Goal: Transaction & Acquisition: Purchase product/service

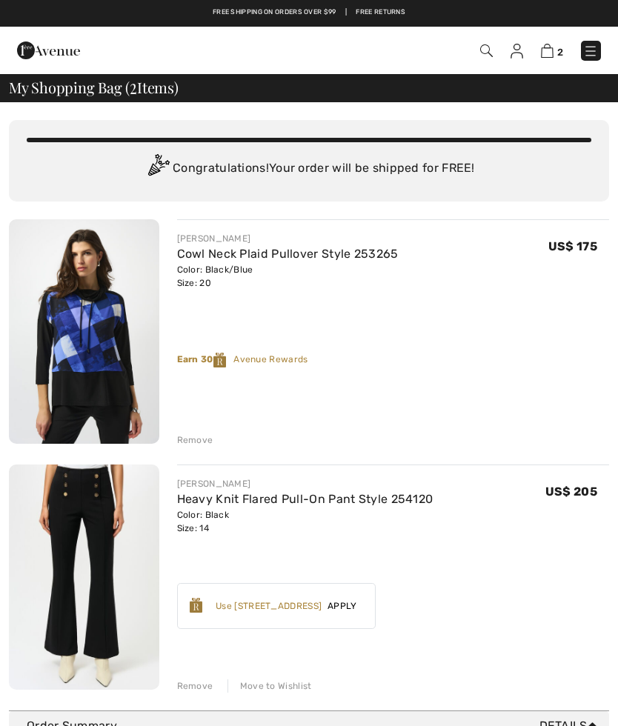
click at [263, 678] on div "Remove Move to Wishlist" at bounding box center [393, 685] width 433 height 16
click at [263, 689] on div "Move to Wishlist" at bounding box center [270, 686] width 85 height 13
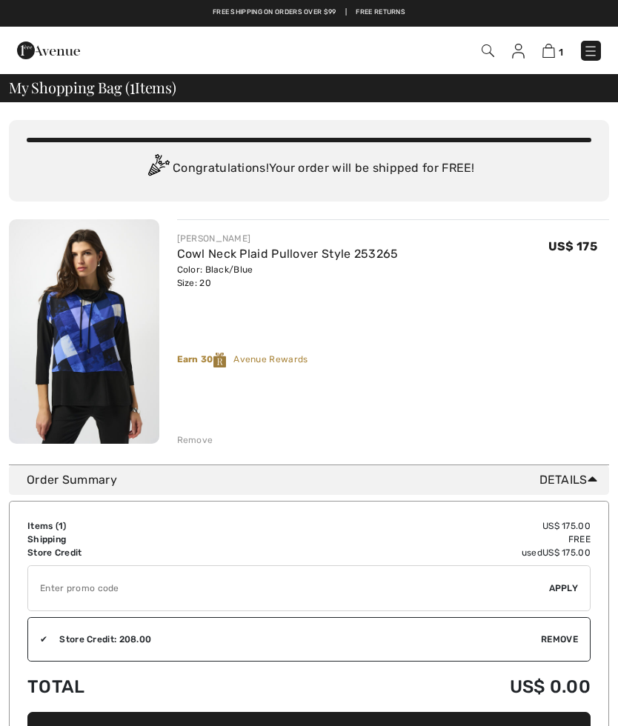
click at [598, 47] on img at bounding box center [590, 51] width 15 height 15
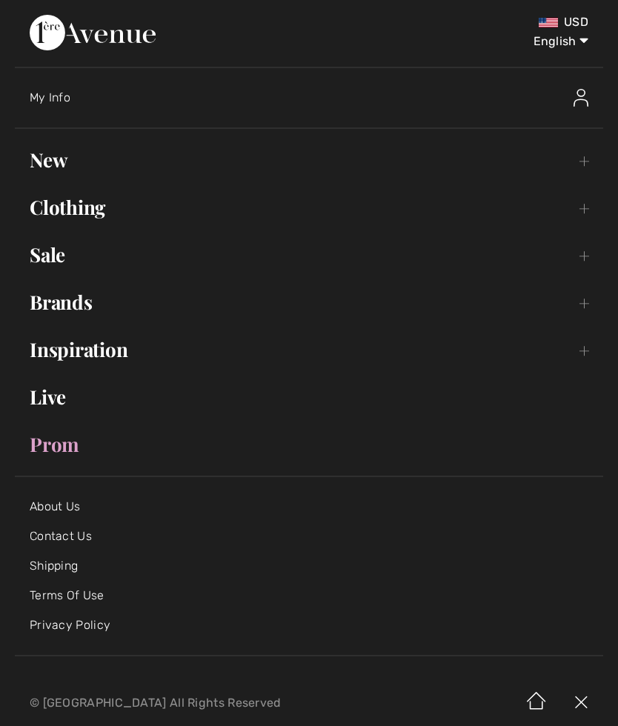
click at [40, 156] on link "New Toggle submenu" at bounding box center [309, 160] width 589 height 33
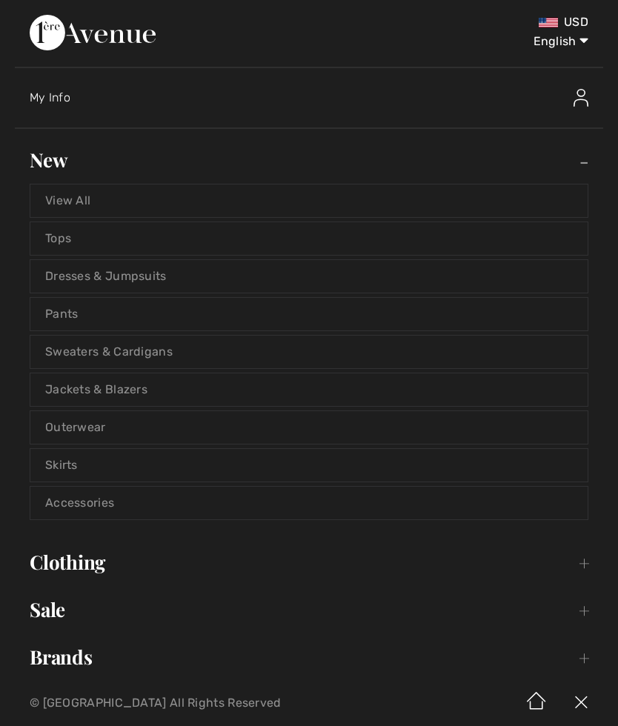
click at [90, 195] on link "View All" at bounding box center [308, 201] width 557 height 33
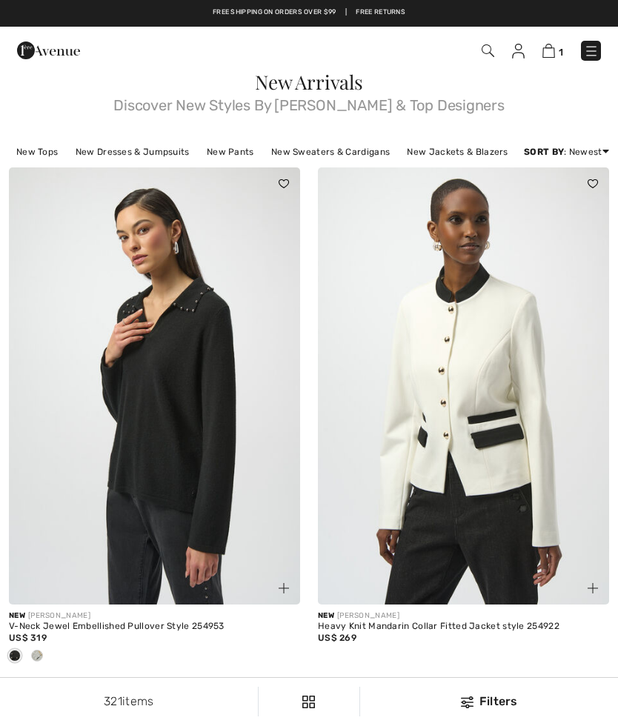
click at [596, 52] on img at bounding box center [591, 51] width 15 height 15
checkbox input "true"
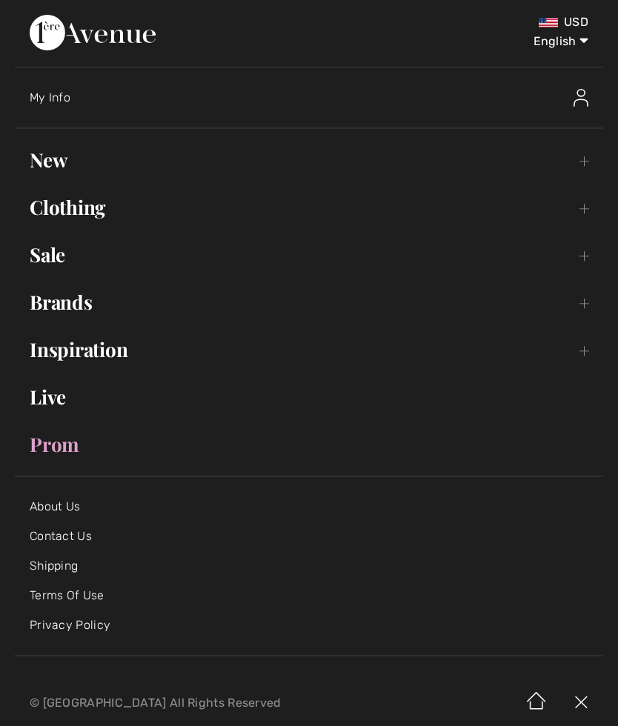
click at [582, 99] on img at bounding box center [581, 98] width 15 height 18
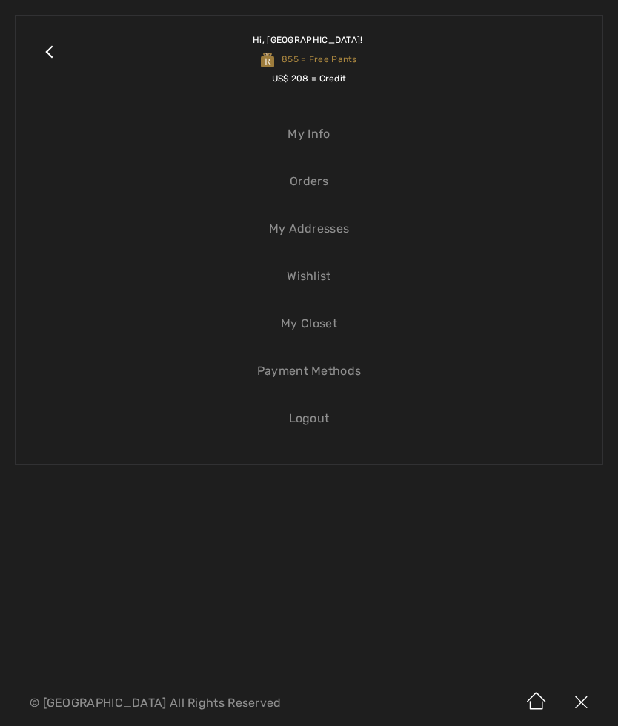
click at [311, 188] on link "Orders" at bounding box center [308, 181] width 557 height 33
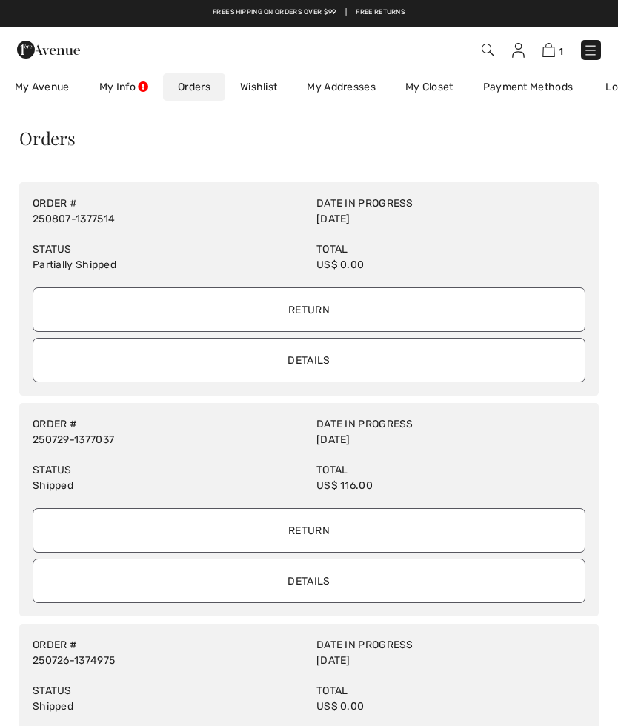
click at [525, 52] on img at bounding box center [518, 50] width 13 height 15
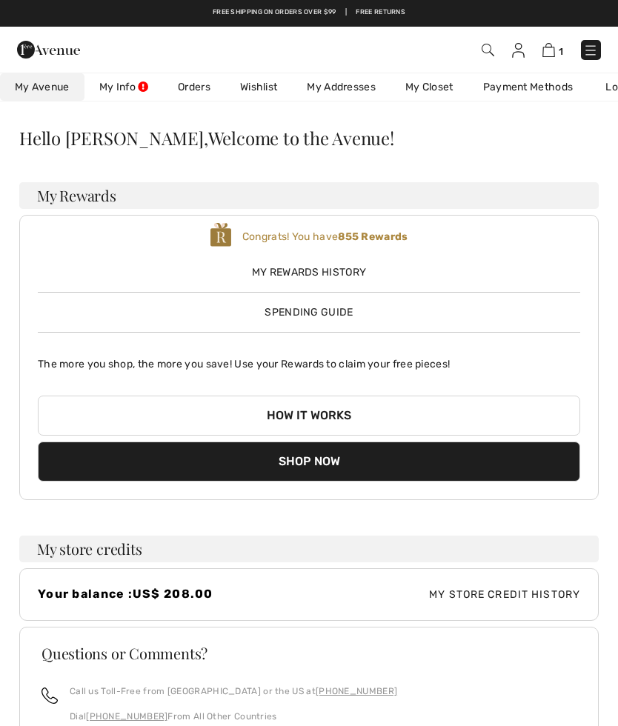
click at [258, 86] on link "Wishlist" at bounding box center [258, 86] width 67 height 27
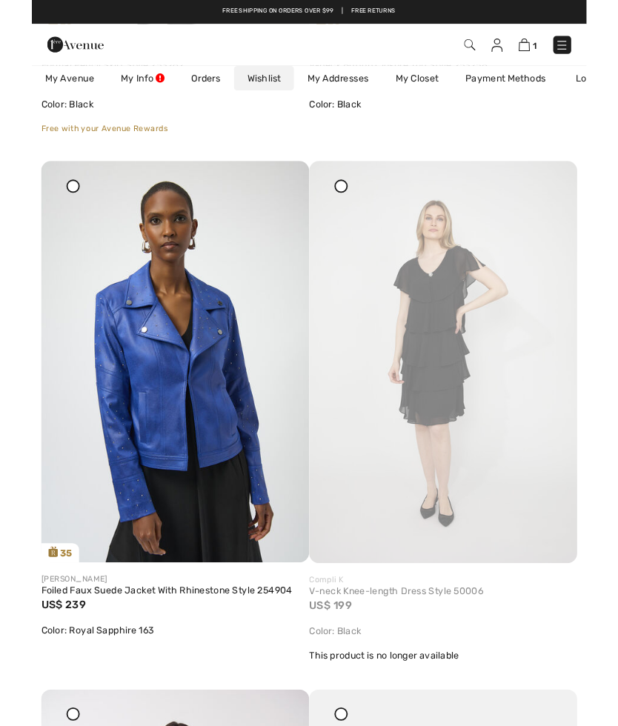
scroll to position [1841, 0]
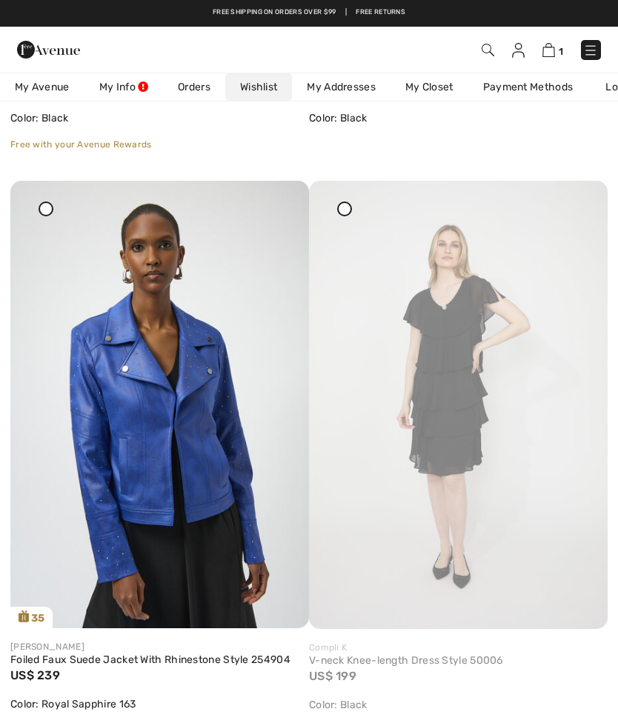
click at [354, 208] on img at bounding box center [458, 405] width 299 height 448
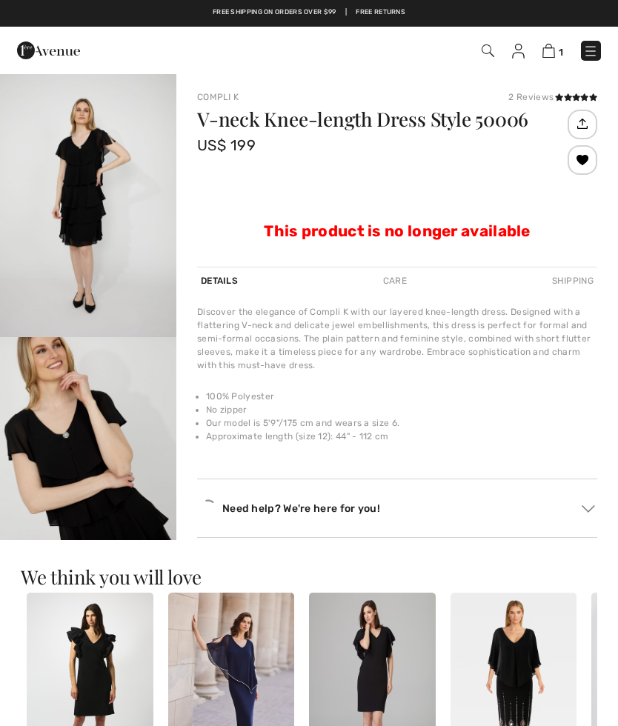
checkbox input "true"
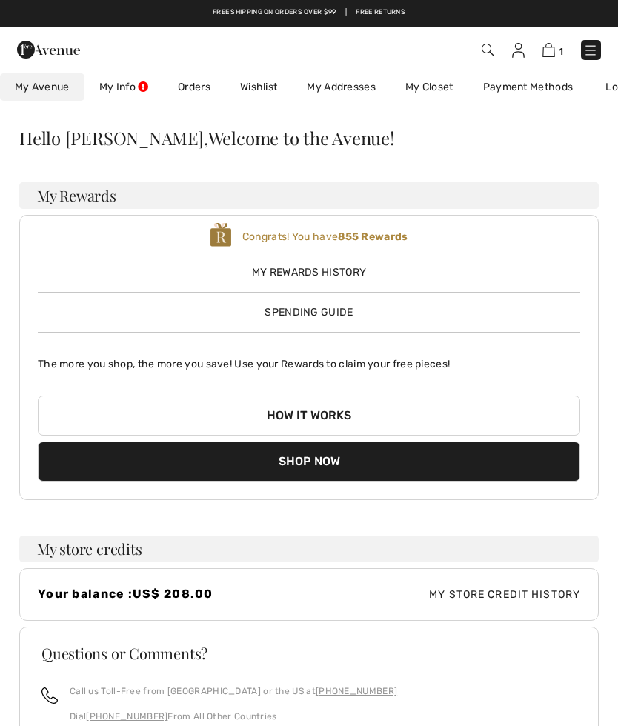
click at [250, 76] on link "Wishlist" at bounding box center [258, 86] width 67 height 27
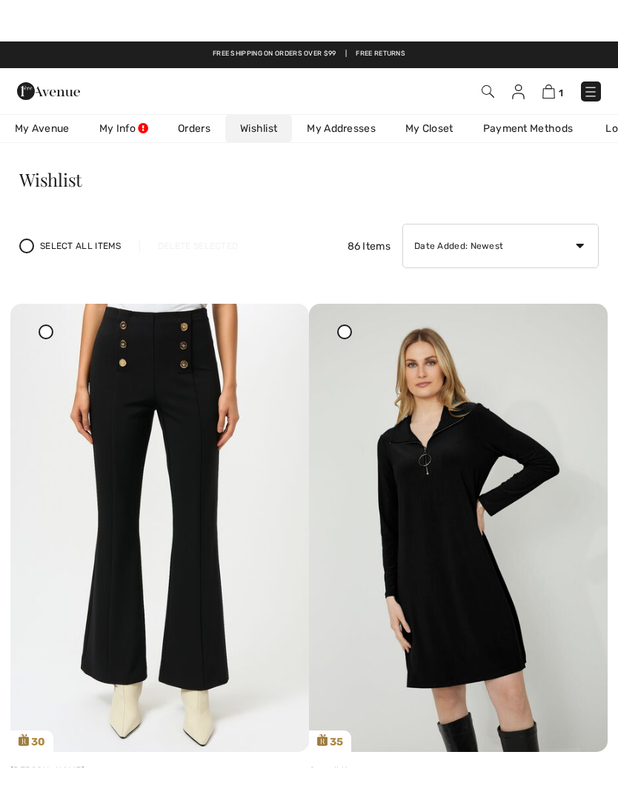
scroll to position [60, 0]
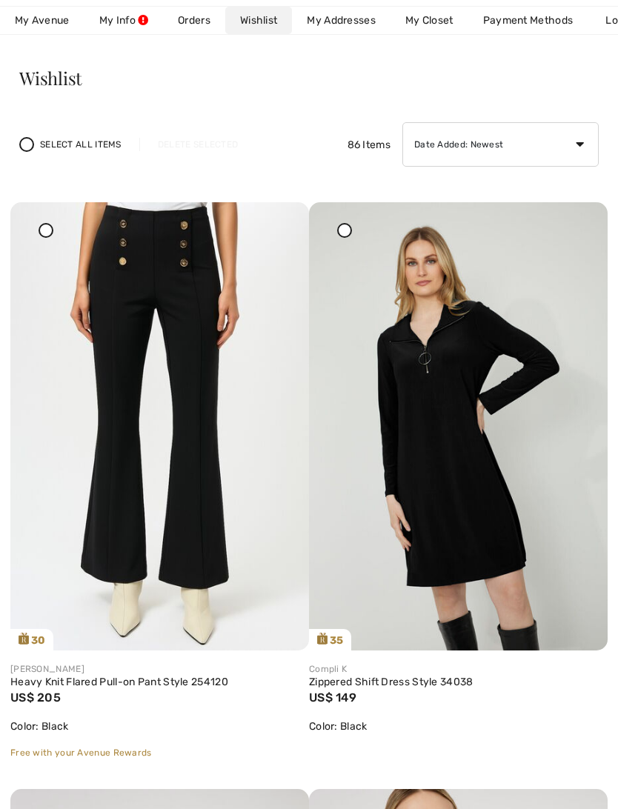
click at [474, 511] on img at bounding box center [458, 426] width 299 height 448
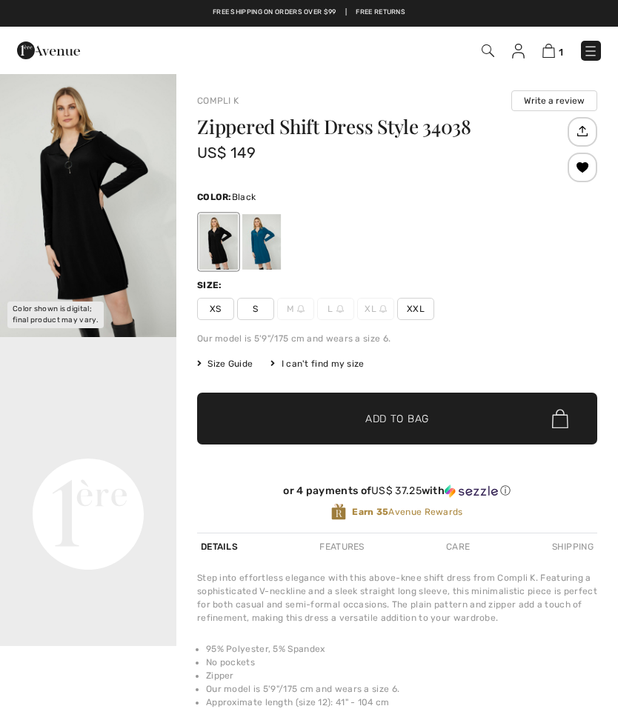
checkbox input "true"
click at [95, 470] on video "Your browser does not support the video tag." at bounding box center [88, 426] width 176 height 88
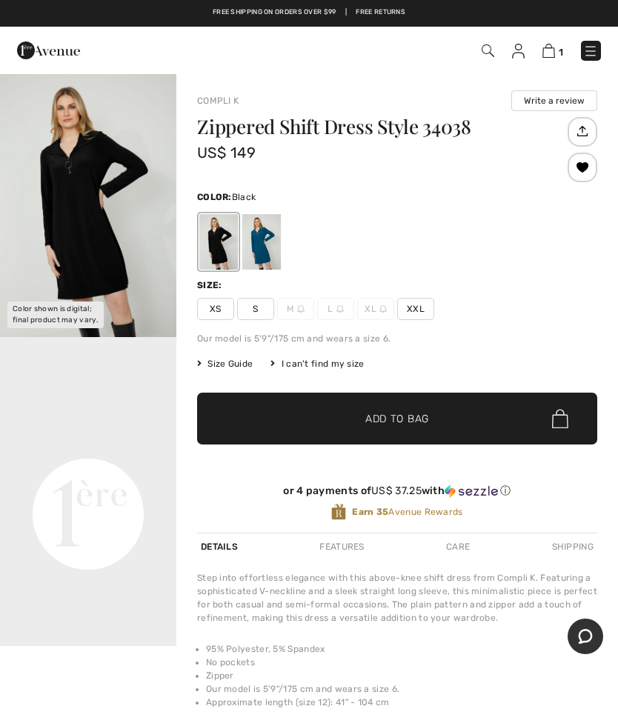
click at [420, 309] on span "XXL" at bounding box center [415, 309] width 37 height 22
click at [400, 408] on span "✔ Added to Bag Add to Bag" at bounding box center [397, 419] width 400 height 52
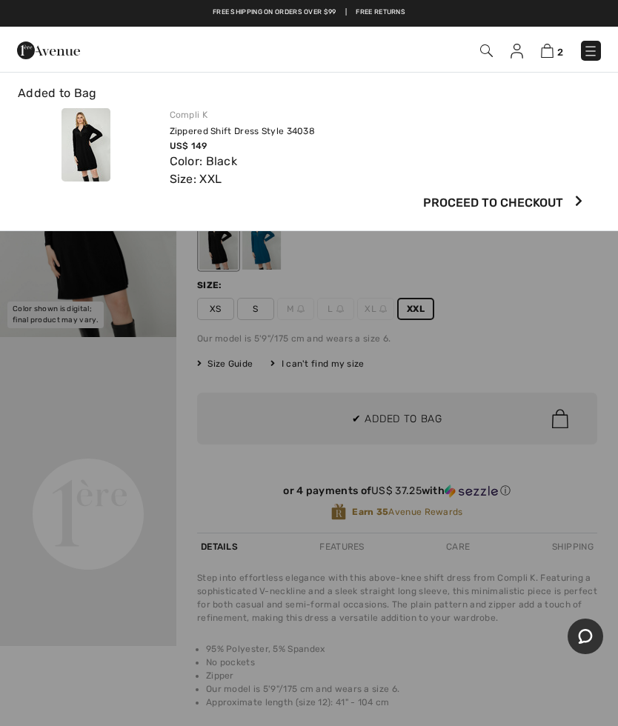
click at [553, 48] on img at bounding box center [547, 51] width 13 height 14
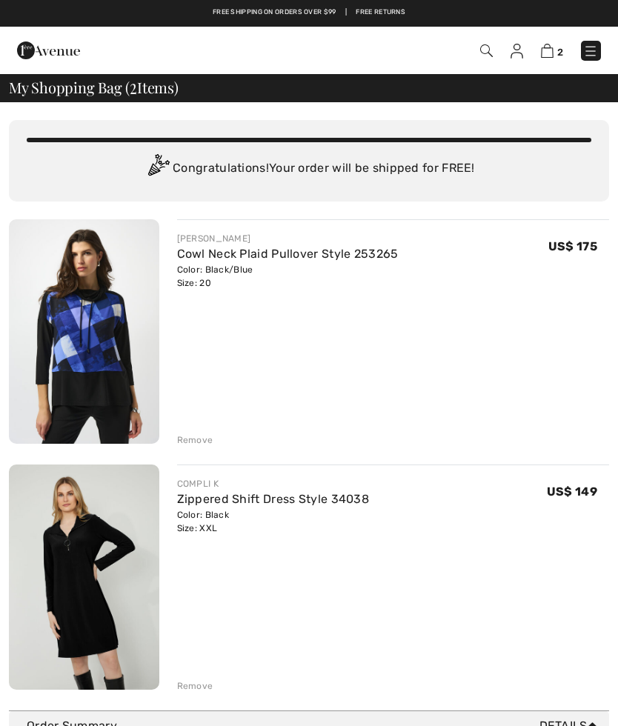
click at [520, 50] on img at bounding box center [517, 51] width 13 height 15
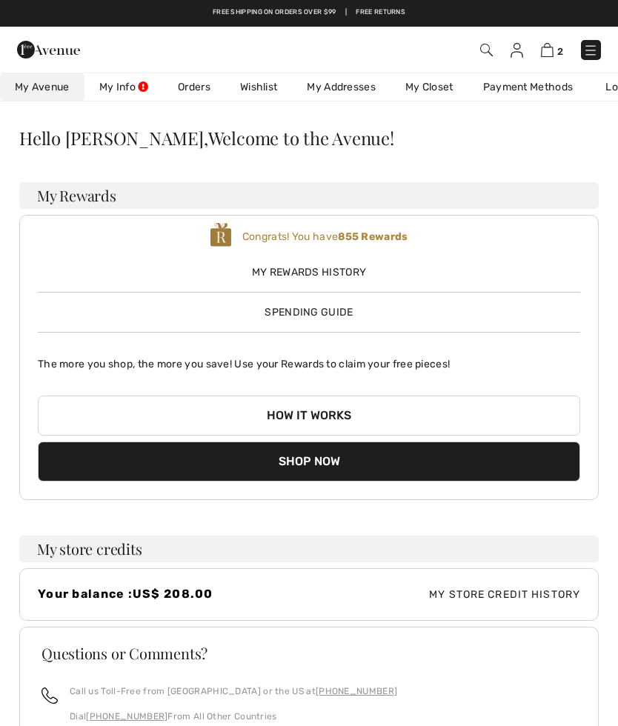
click at [256, 84] on link "Wishlist" at bounding box center [258, 86] width 67 height 27
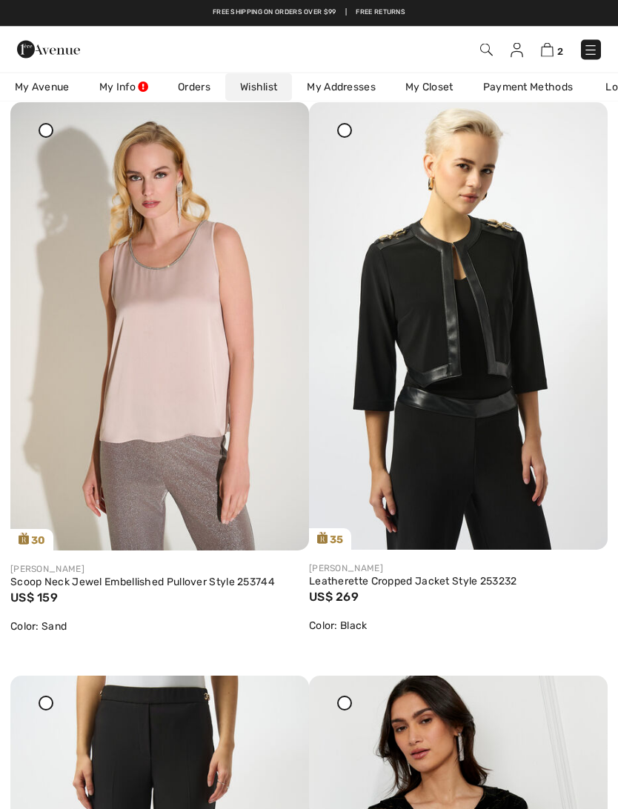
scroll to position [7174, 0]
click at [470, 337] on img at bounding box center [458, 326] width 299 height 448
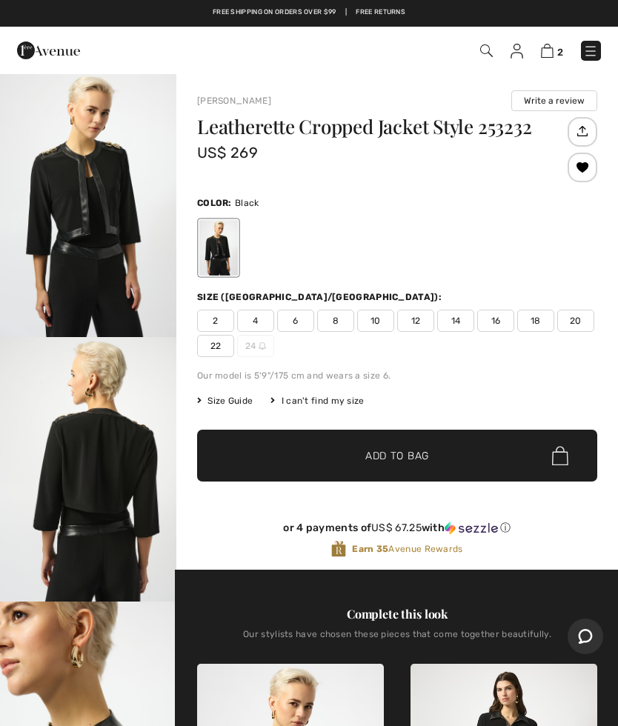
click at [585, 320] on span "20" at bounding box center [575, 321] width 37 height 22
click at [403, 458] on span "Add to Bag" at bounding box center [397, 456] width 64 height 16
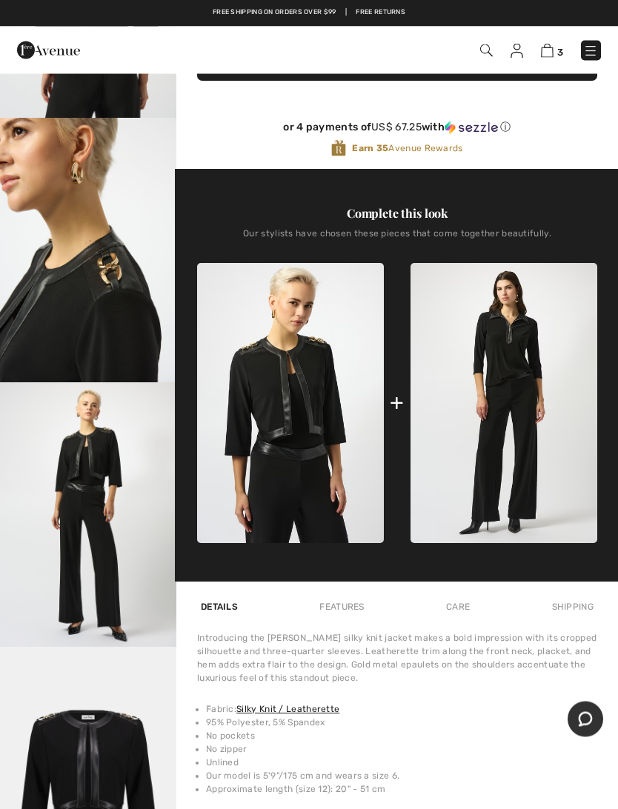
scroll to position [378, 0]
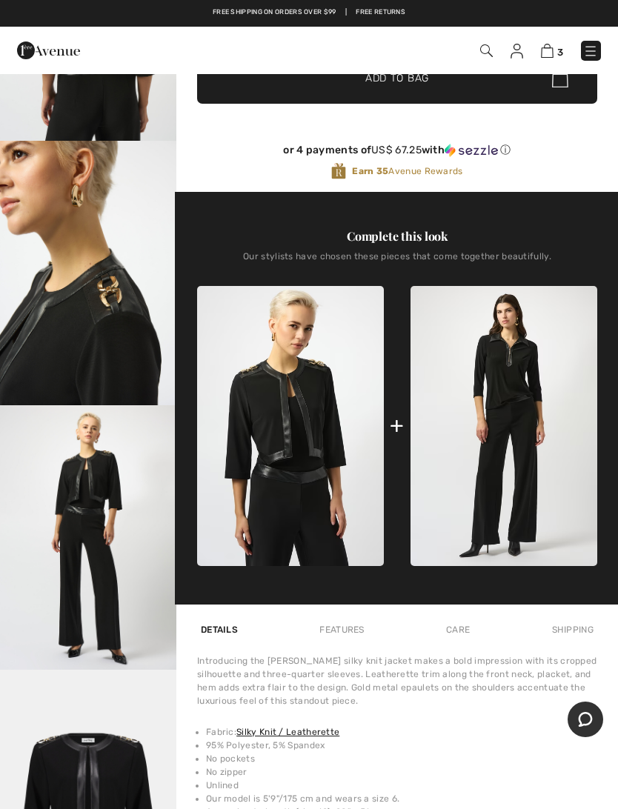
click at [514, 439] on img at bounding box center [504, 426] width 187 height 280
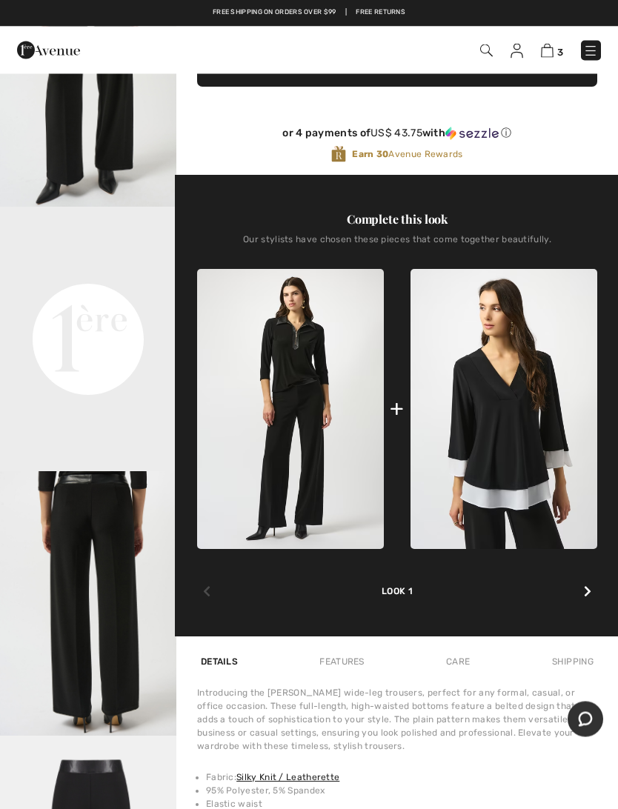
scroll to position [396, 0]
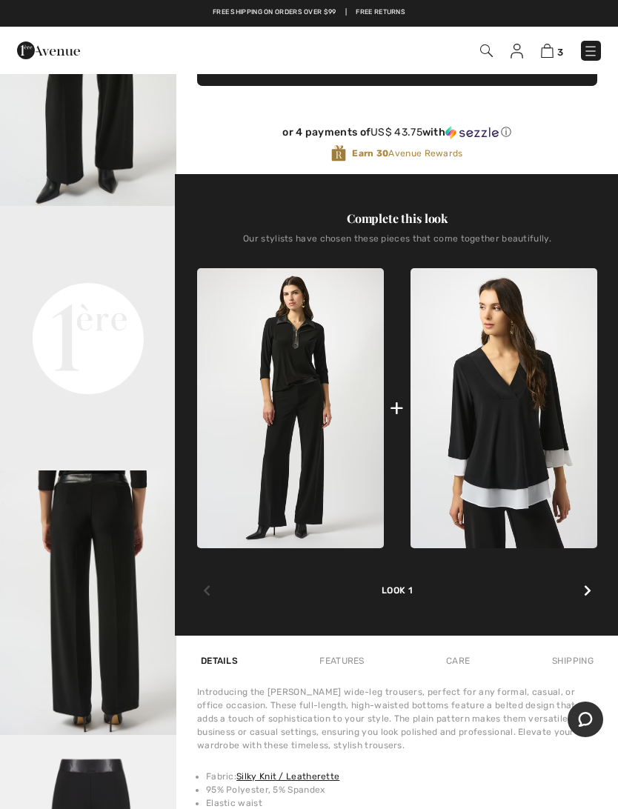
click at [524, 429] on img at bounding box center [504, 408] width 187 height 280
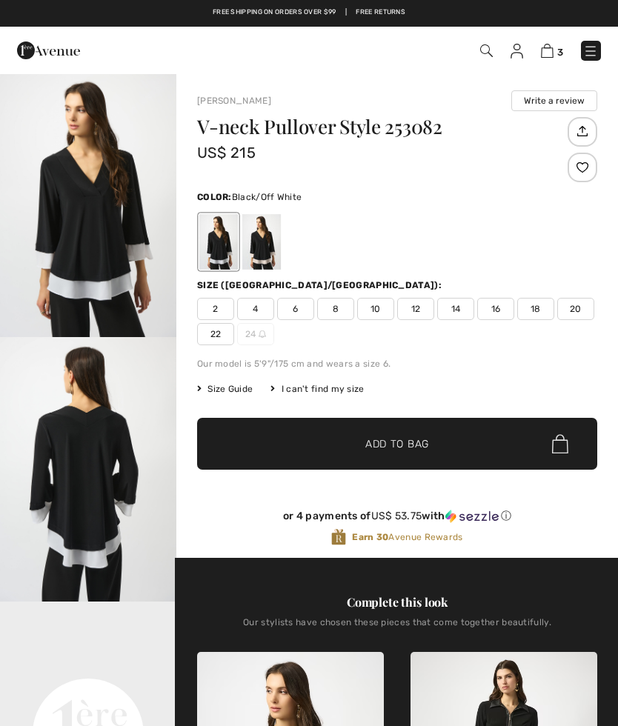
checkbox input "true"
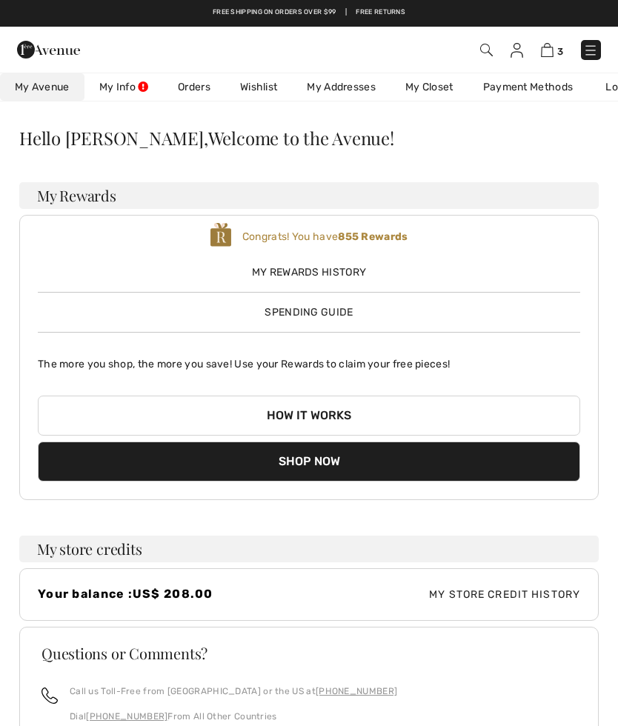
click at [544, 56] on img at bounding box center [547, 50] width 13 height 14
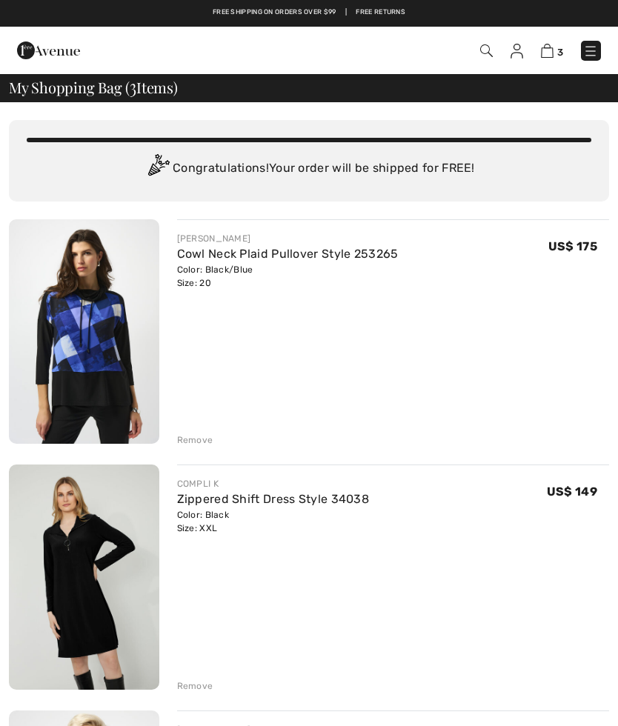
click at [197, 438] on div "Remove" at bounding box center [195, 440] width 36 height 13
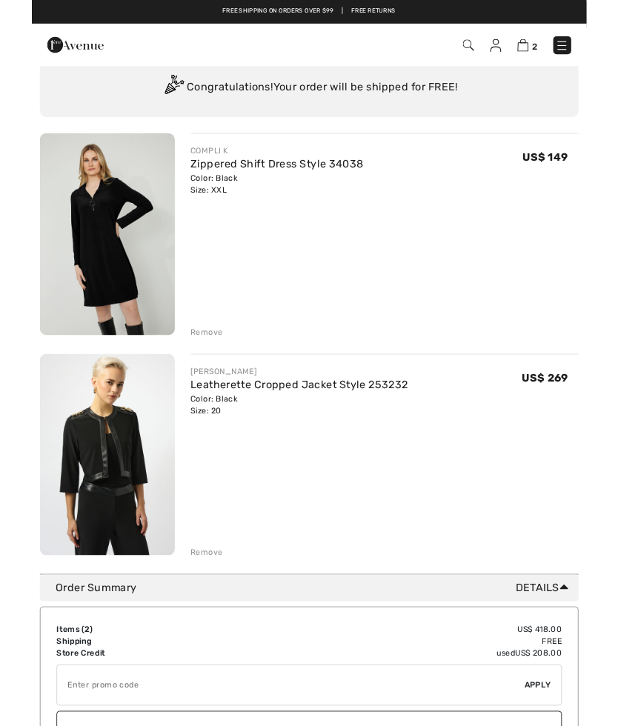
scroll to position [58, 0]
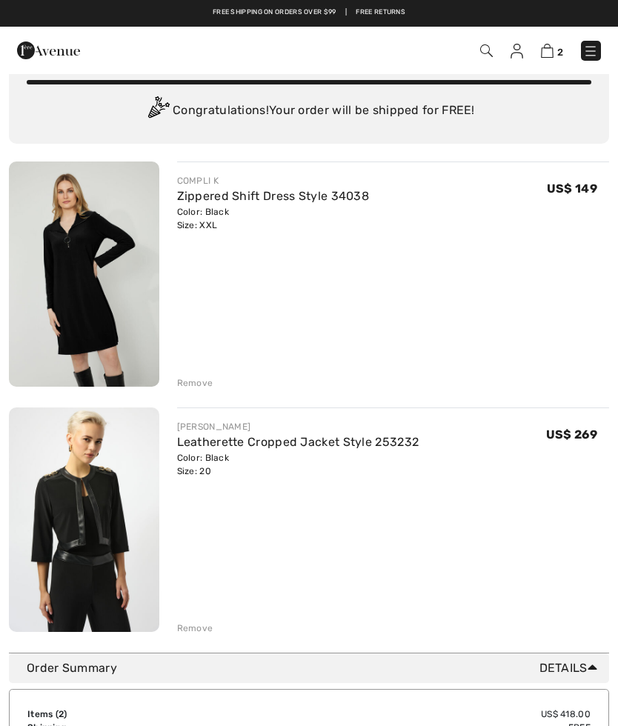
click at [207, 627] on div "Remove" at bounding box center [195, 628] width 36 height 13
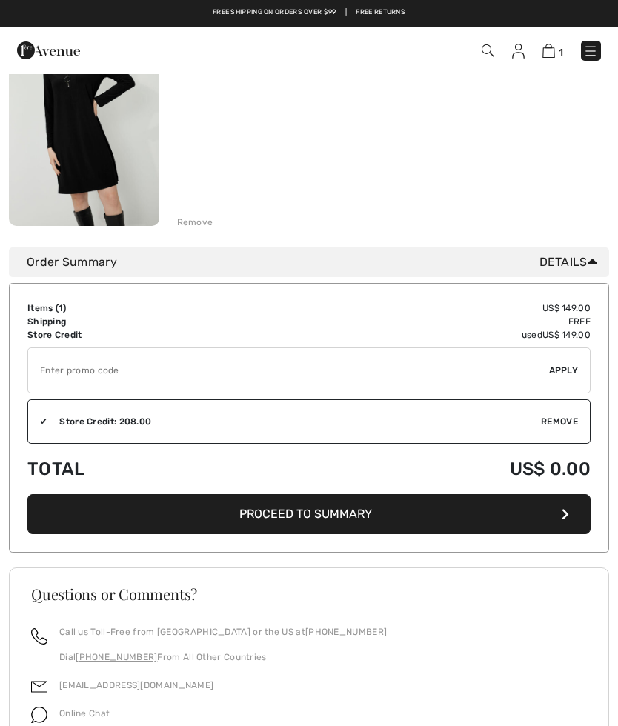
scroll to position [218, 0]
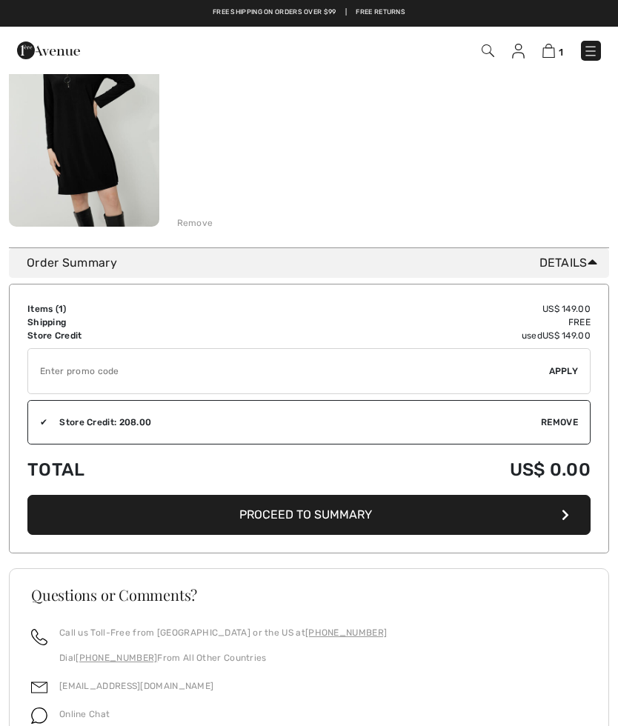
click at [144, 422] on div "Store Credit: 208.00" at bounding box center [294, 422] width 494 height 13
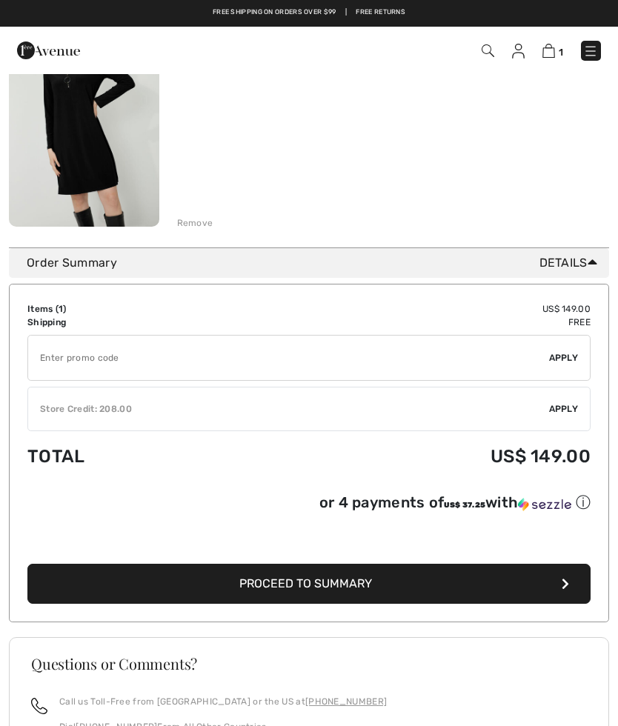
click at [561, 403] on span "Apply" at bounding box center [564, 409] width 30 height 13
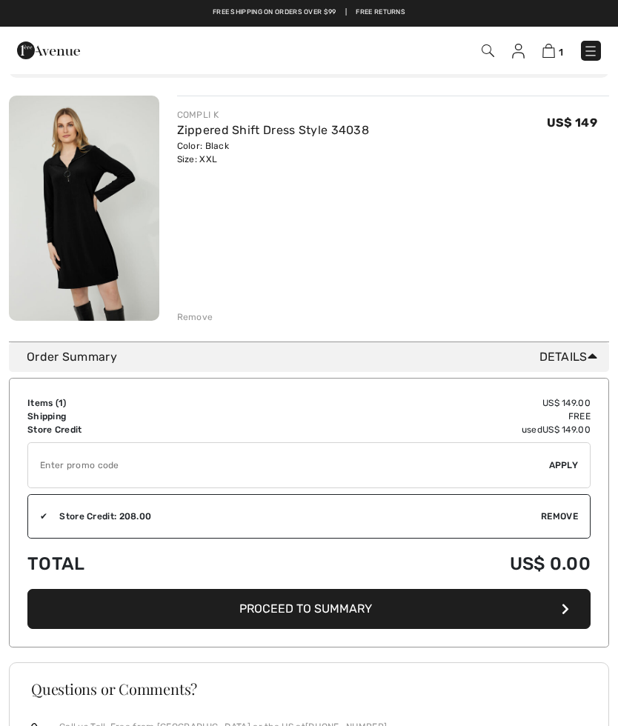
scroll to position [123, 0]
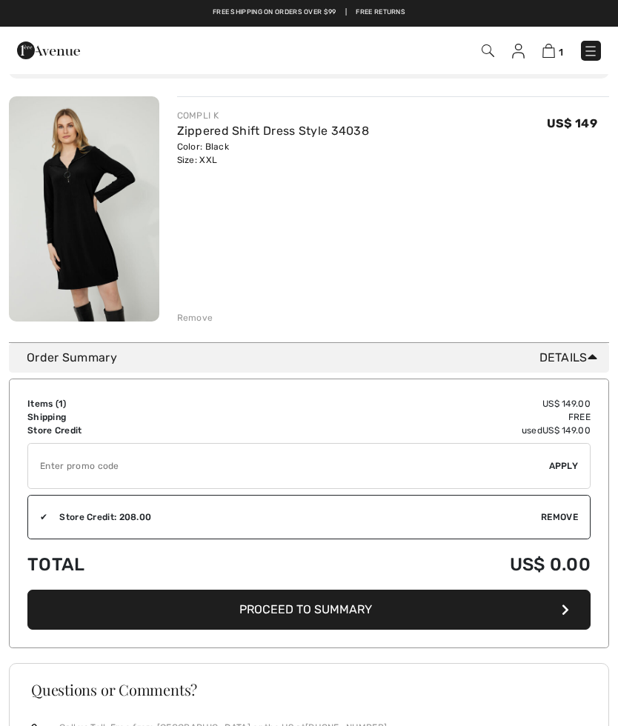
click at [297, 600] on button "Proceed to Summary" at bounding box center [308, 610] width 563 height 40
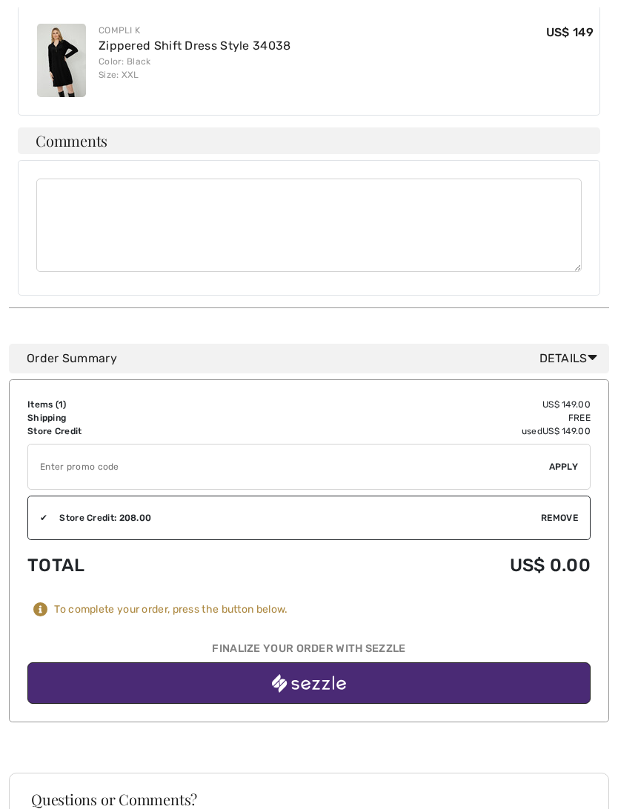
scroll to position [479, 0]
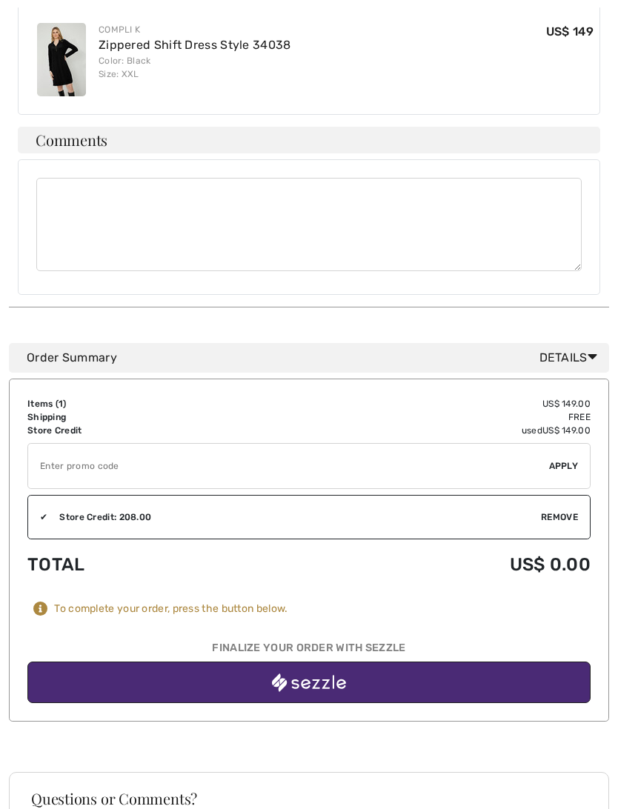
click at [315, 678] on img "button" at bounding box center [309, 684] width 74 height 19
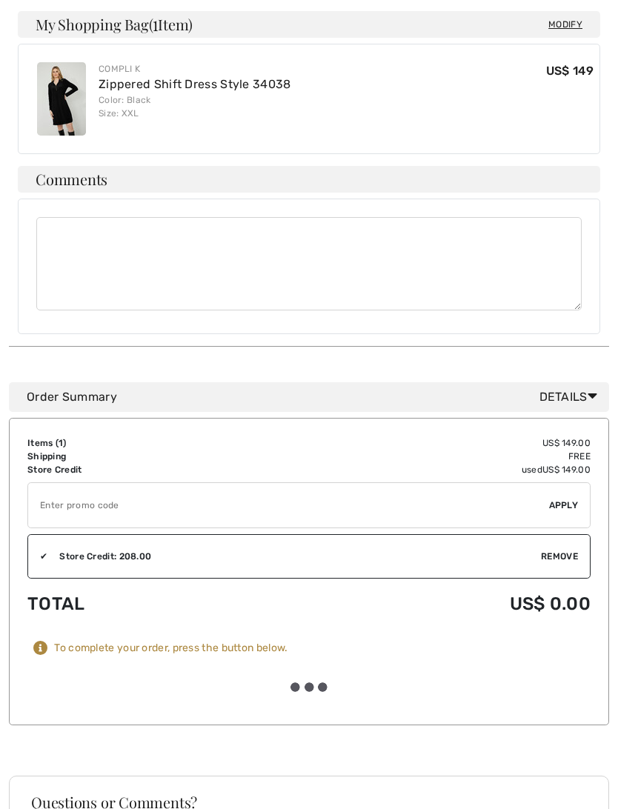
scroll to position [480, 0]
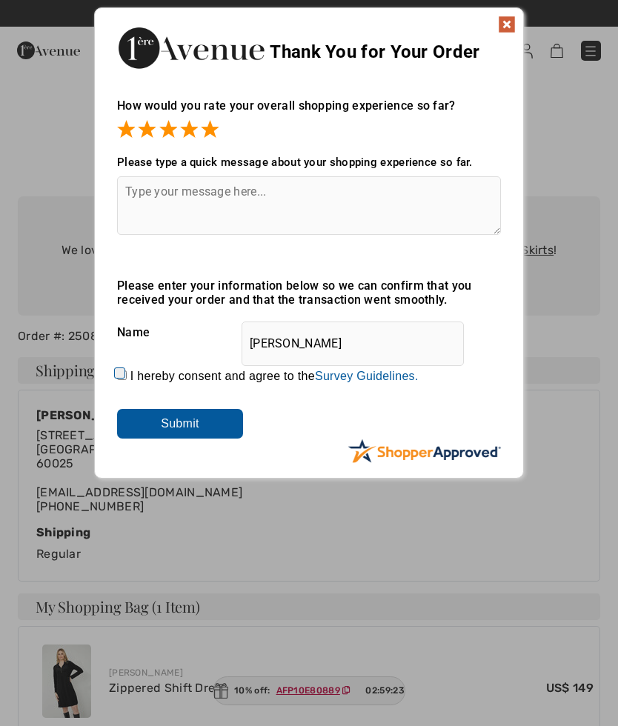
click at [187, 419] on input "Submit" at bounding box center [180, 424] width 126 height 30
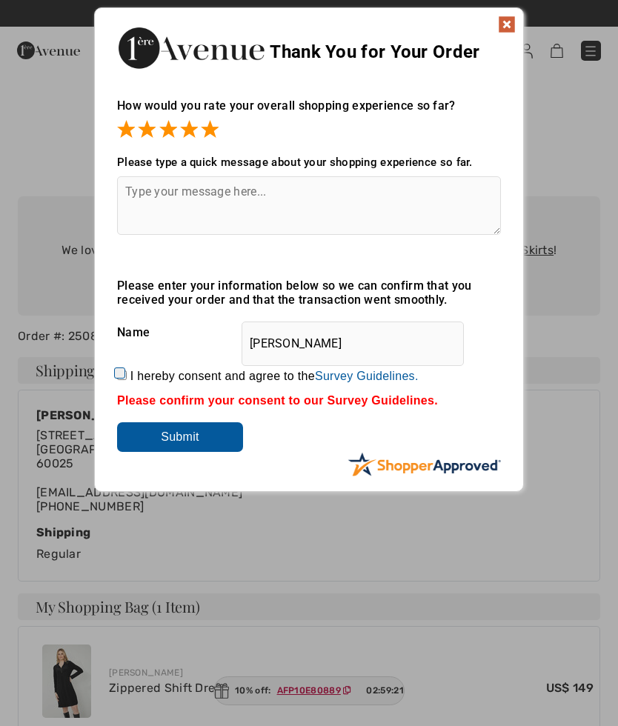
click at [127, 371] on input "I hereby consent and agree to the By submitting a review, you grant permission …" at bounding box center [122, 376] width 10 height 10
checkbox input "true"
click at [185, 437] on input "Submit" at bounding box center [180, 438] width 126 height 30
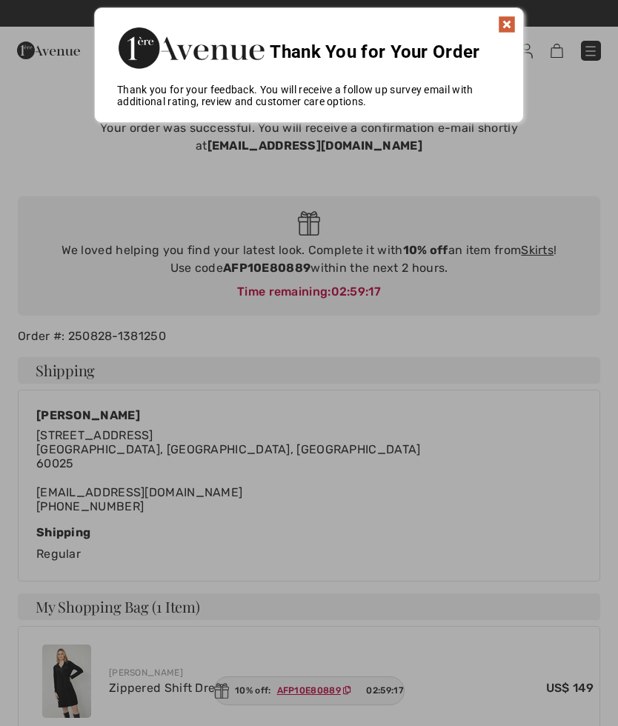
click at [515, 27] on img at bounding box center [507, 25] width 18 height 18
